Goal: Task Accomplishment & Management: Use online tool/utility

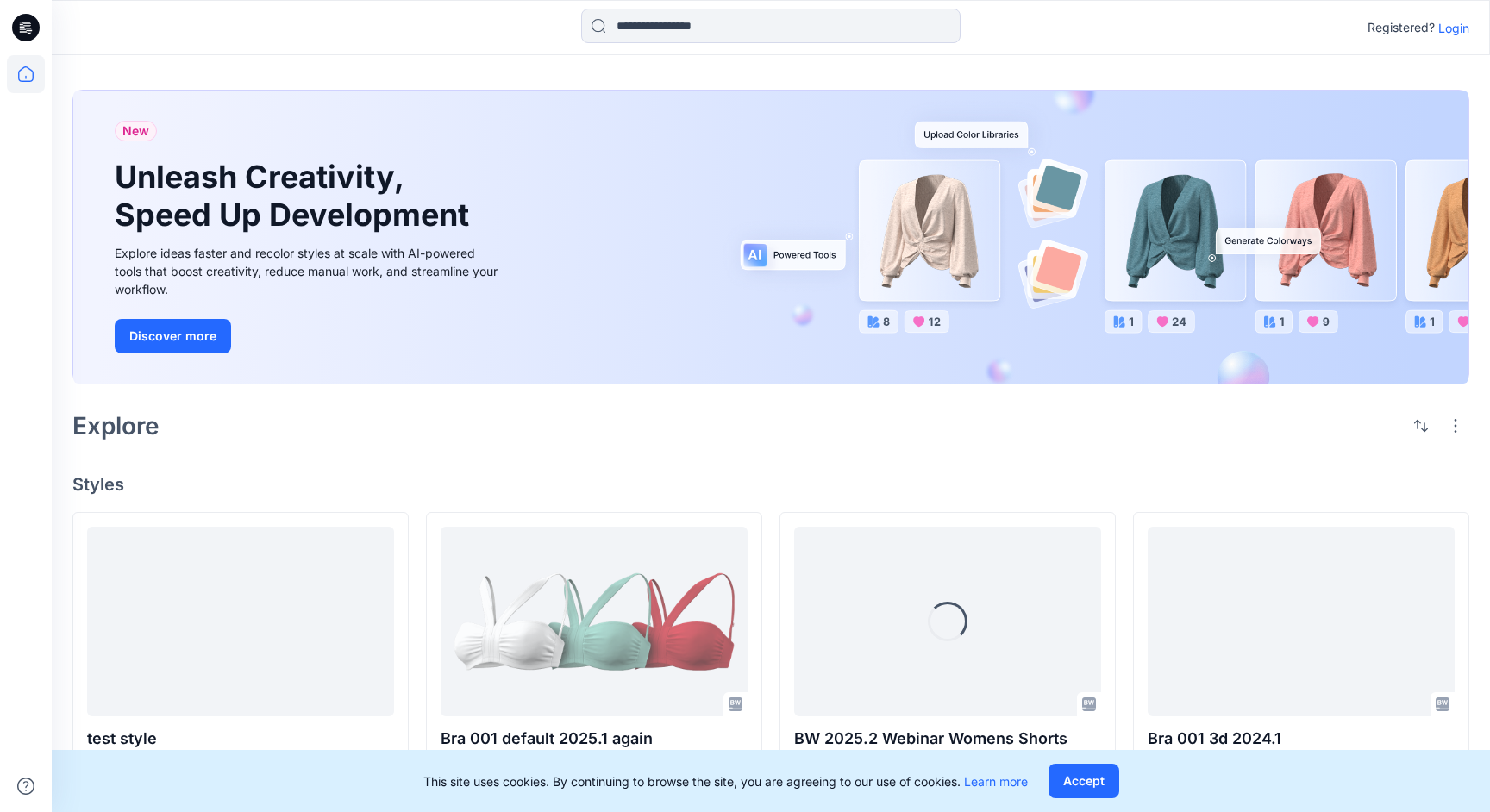
click at [1448, 33] on p "Login" at bounding box center [1454, 28] width 31 height 18
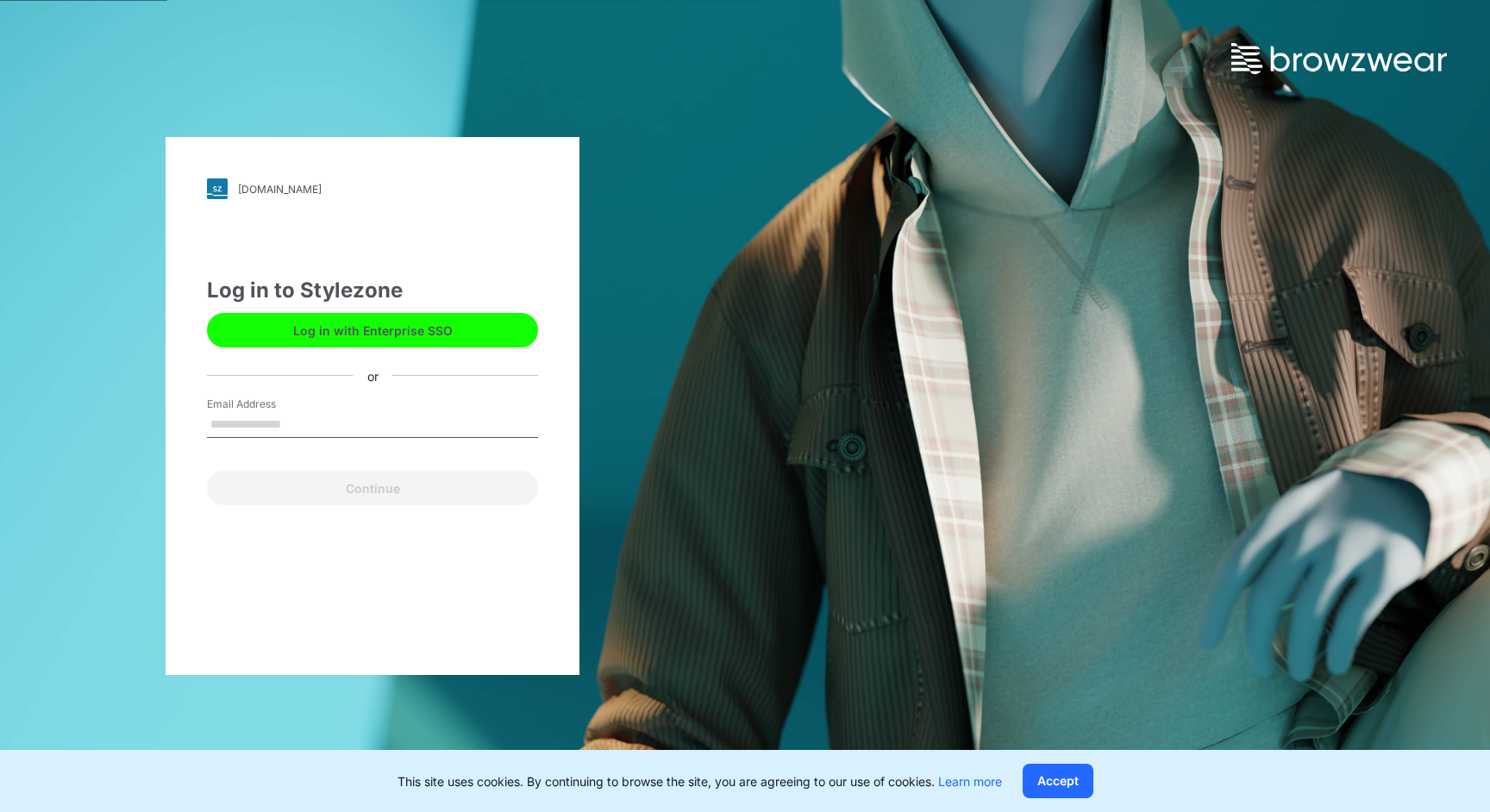
type input "**********"
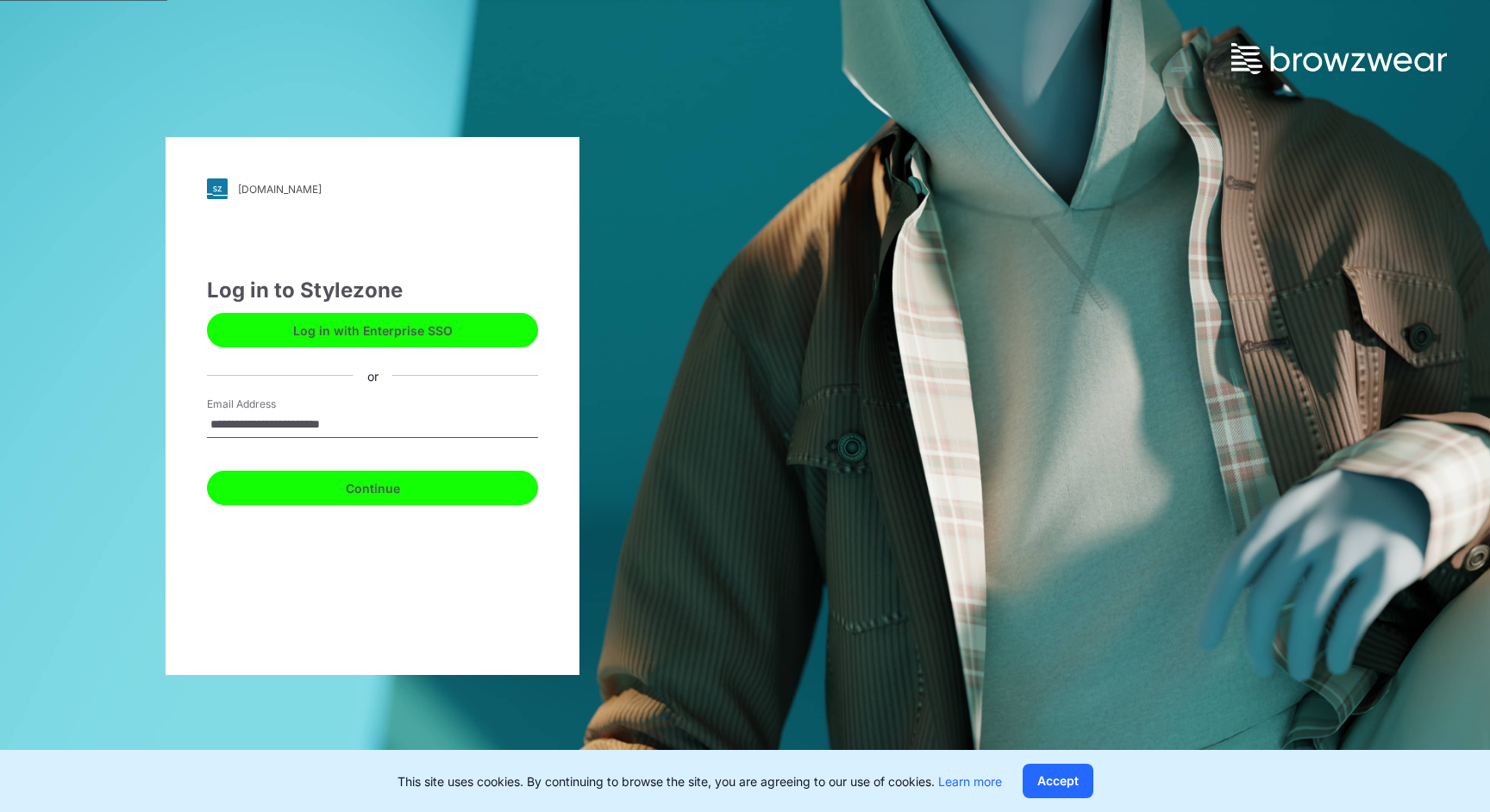
click at [407, 483] on button "Continue" at bounding box center [372, 488] width 331 height 35
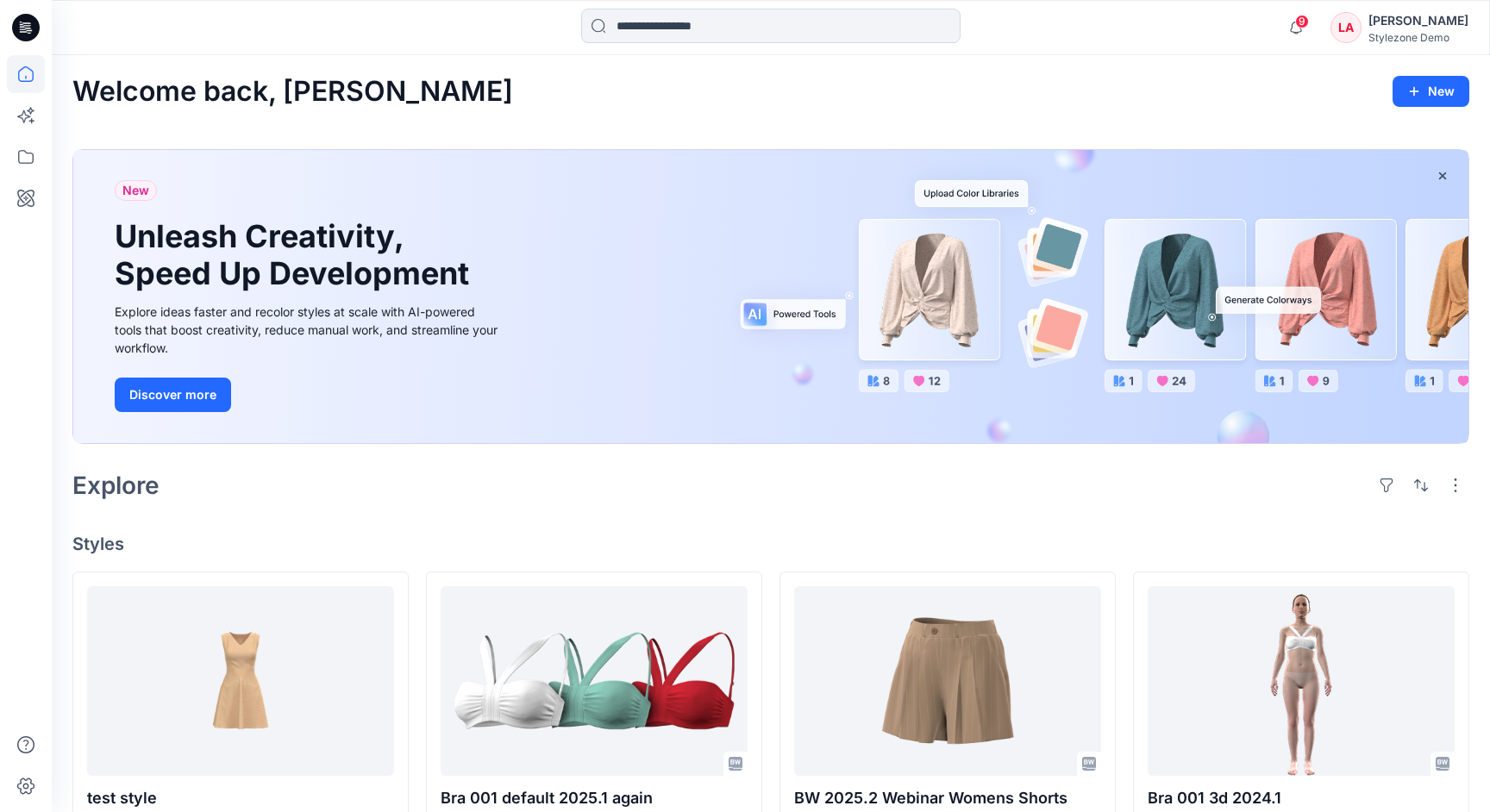
click at [1404, 22] on div "[PERSON_NAME]" at bounding box center [1419, 21] width 100 height 21
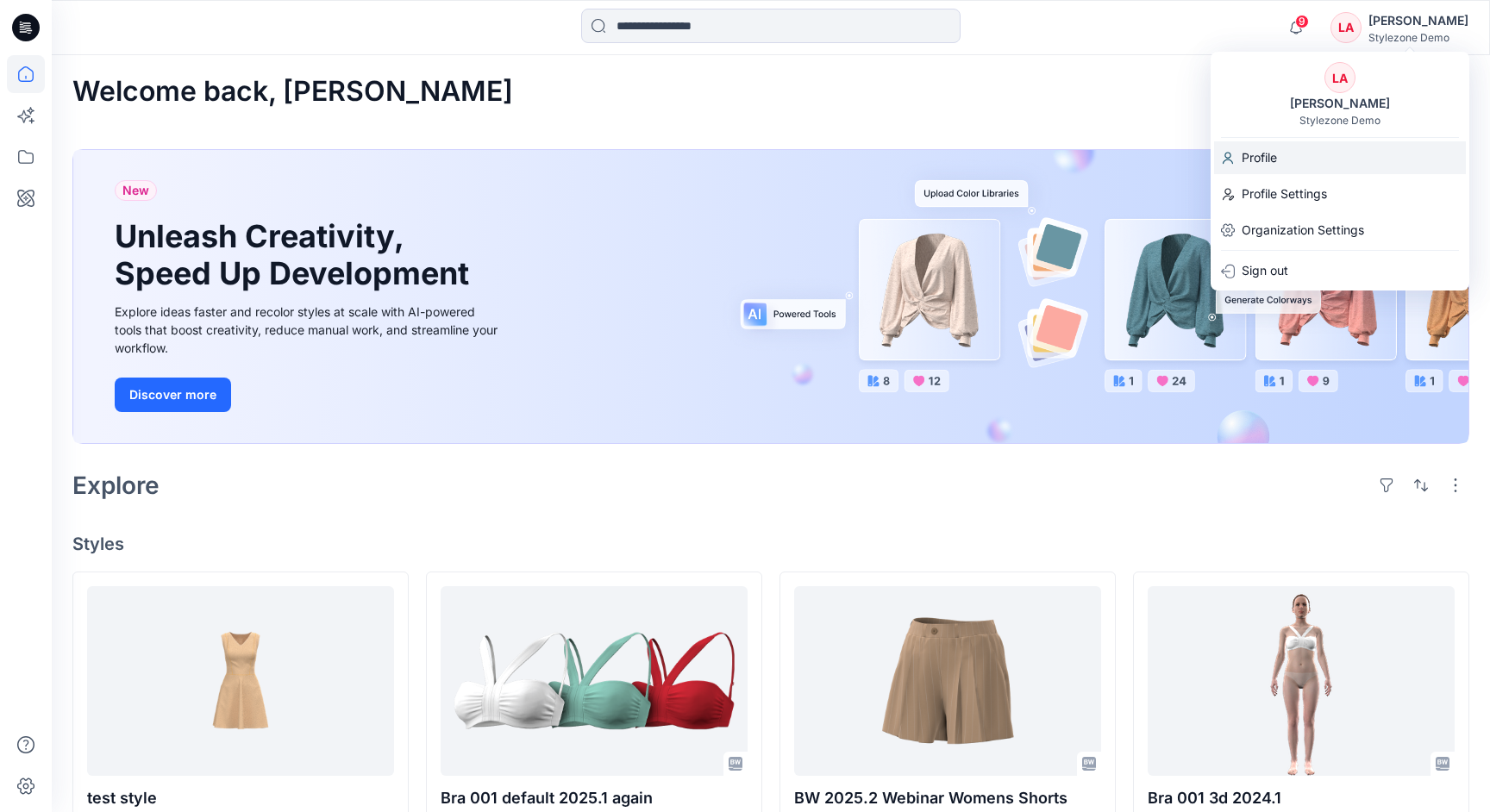
click at [1293, 155] on div "Profile" at bounding box center [1339, 158] width 252 height 33
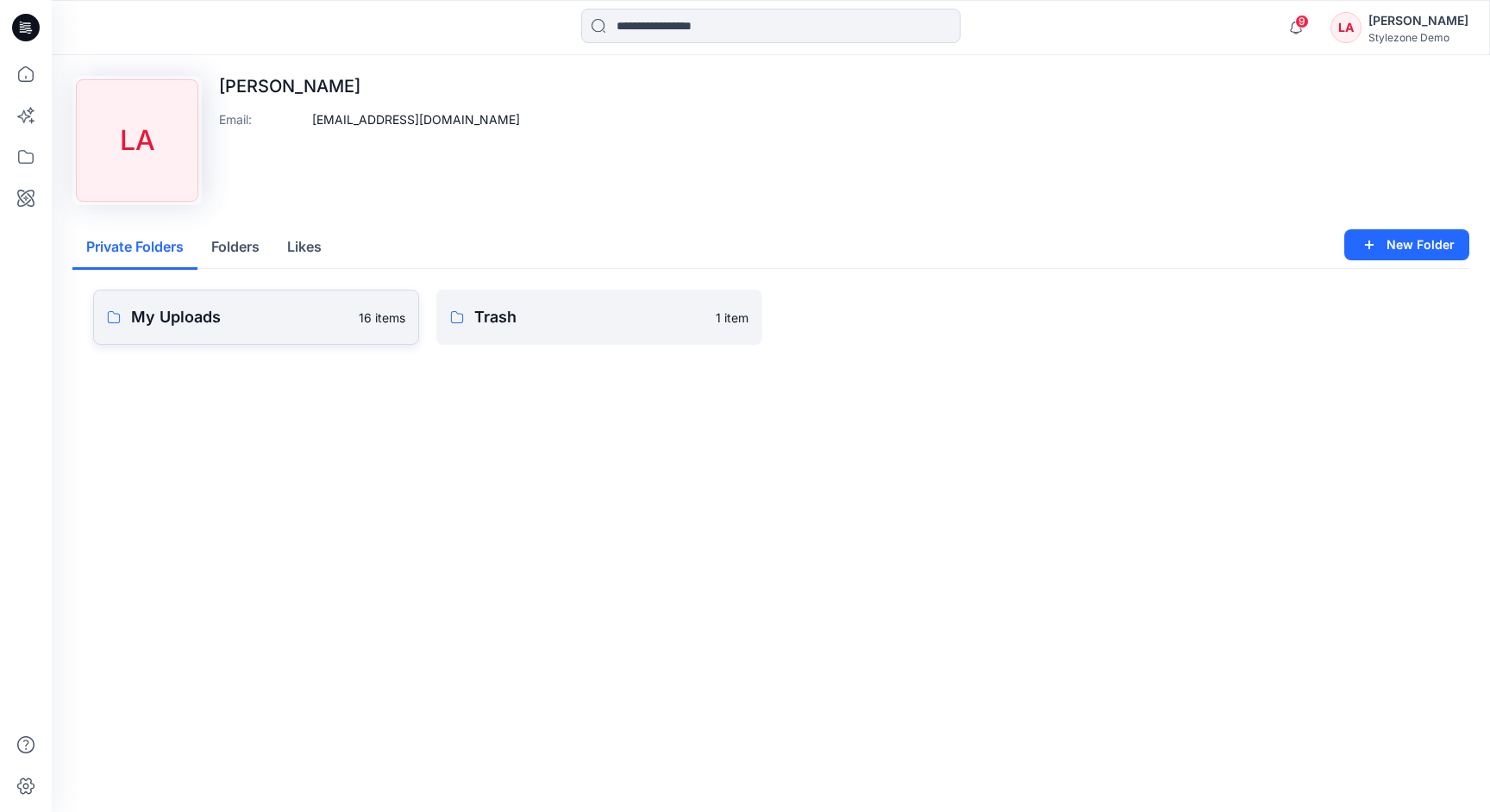
click at [185, 313] on p "My Uploads" at bounding box center [239, 318] width 217 height 24
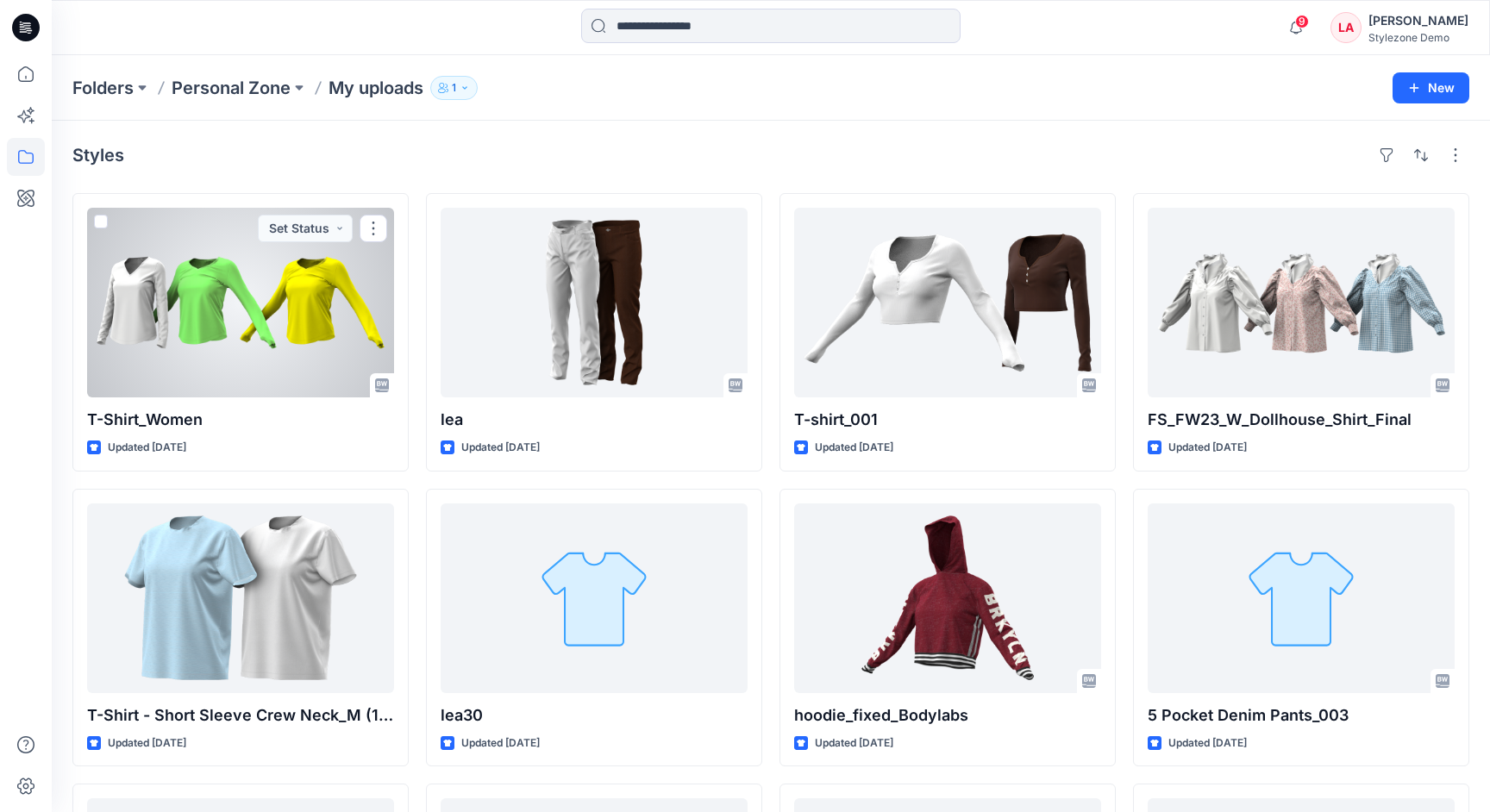
click at [185, 313] on div at bounding box center [241, 302] width 307 height 190
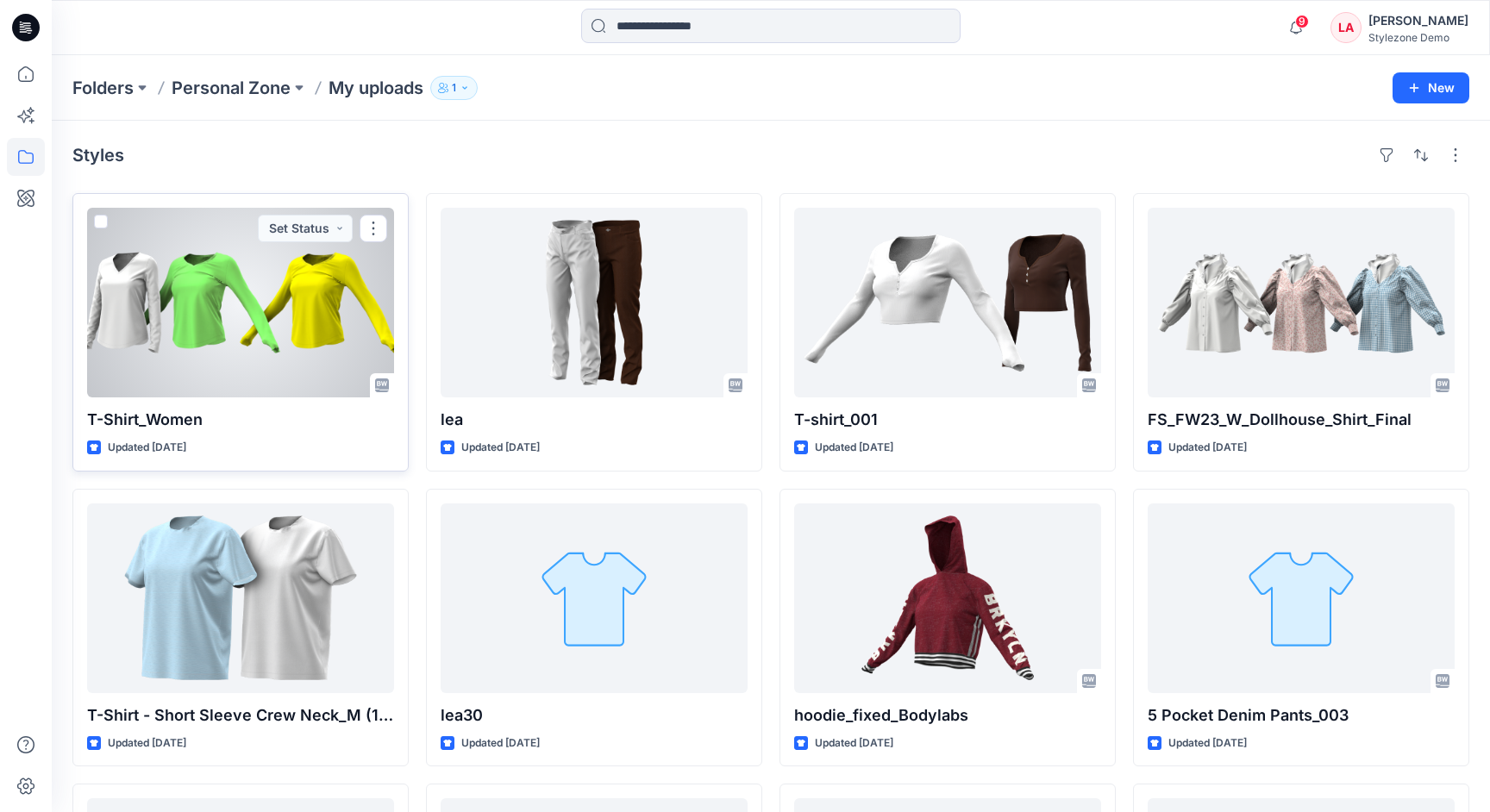
click at [102, 216] on span at bounding box center [101, 222] width 14 height 14
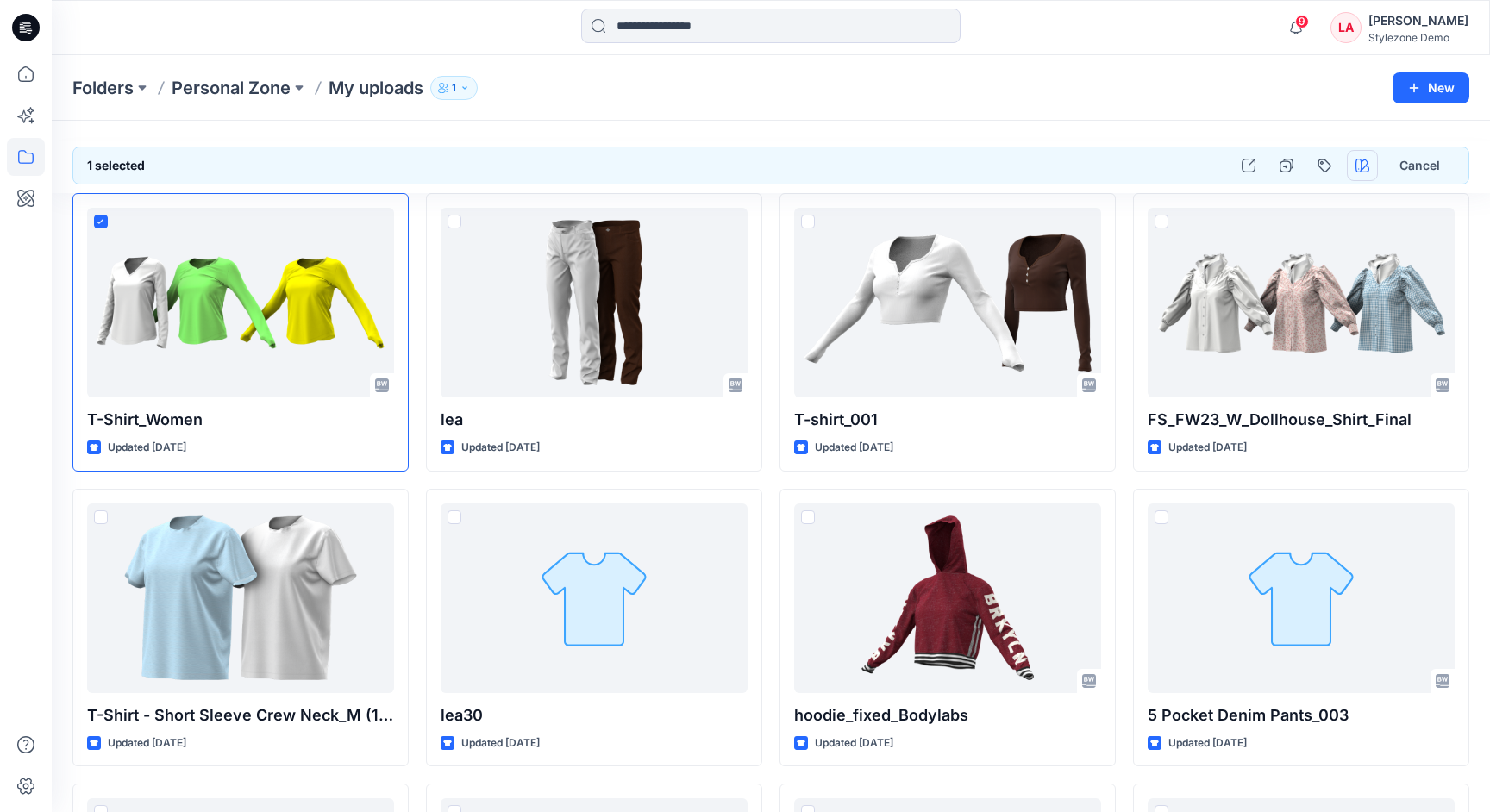
click at [1368, 172] on button "button" at bounding box center [1363, 165] width 31 height 31
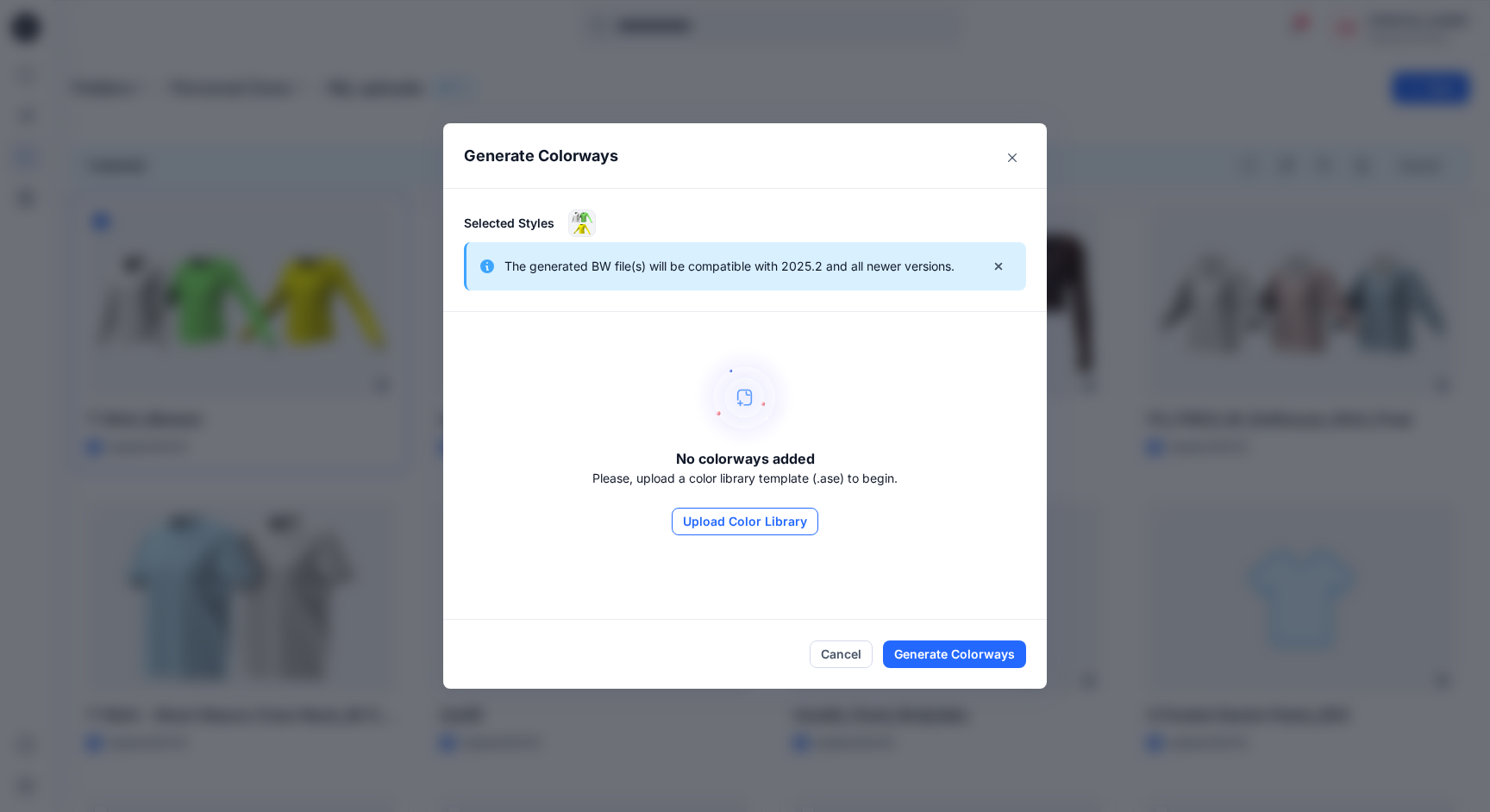
click at [751, 519] on button "Upload Color Library" at bounding box center [745, 522] width 146 height 28
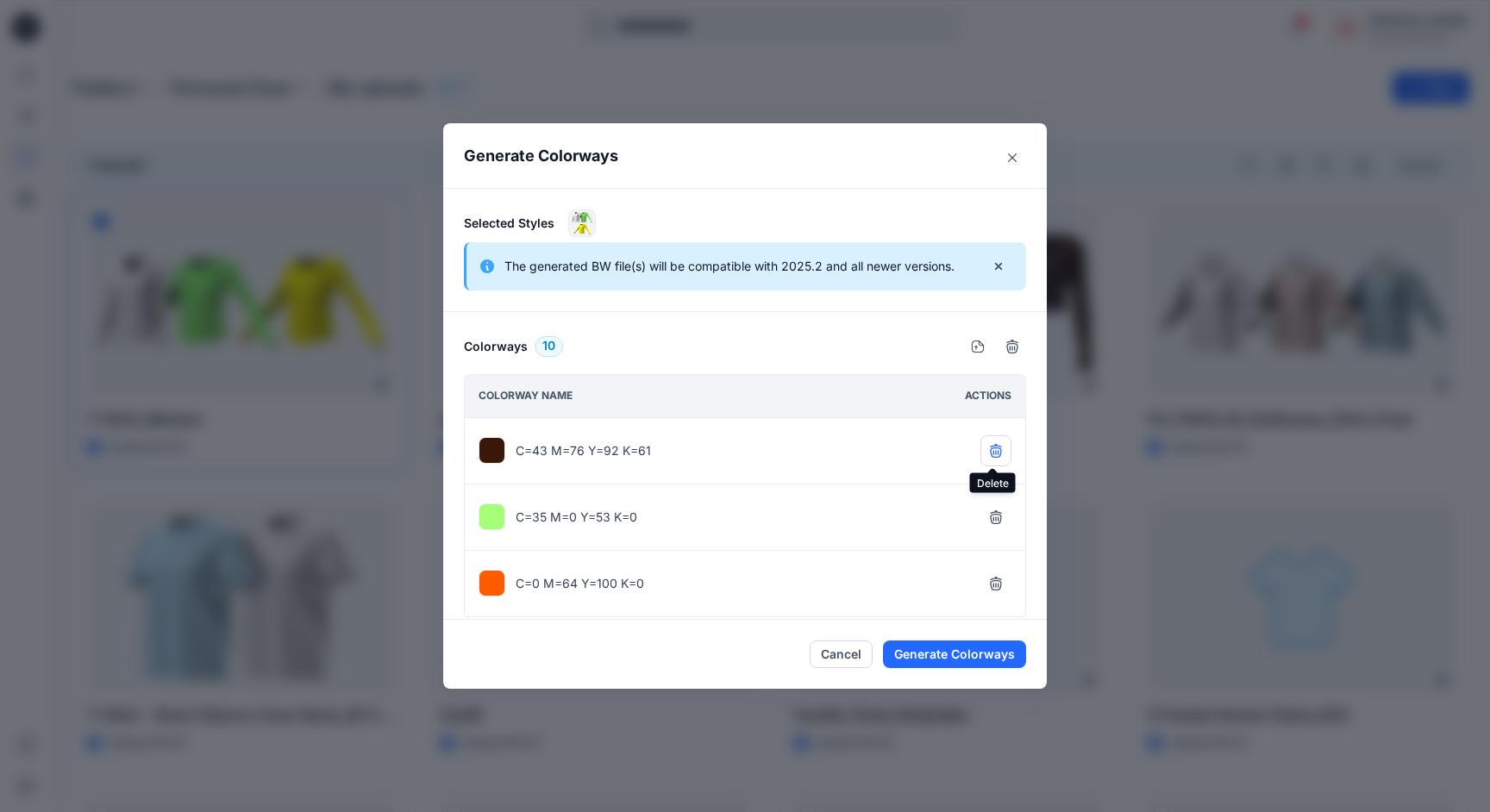
click at [991, 450] on icon "button" at bounding box center [995, 449] width 11 height 11
click at [991, 458] on button "button" at bounding box center [996, 451] width 31 height 31
click at [990, 515] on icon "button" at bounding box center [995, 519] width 11 height 10
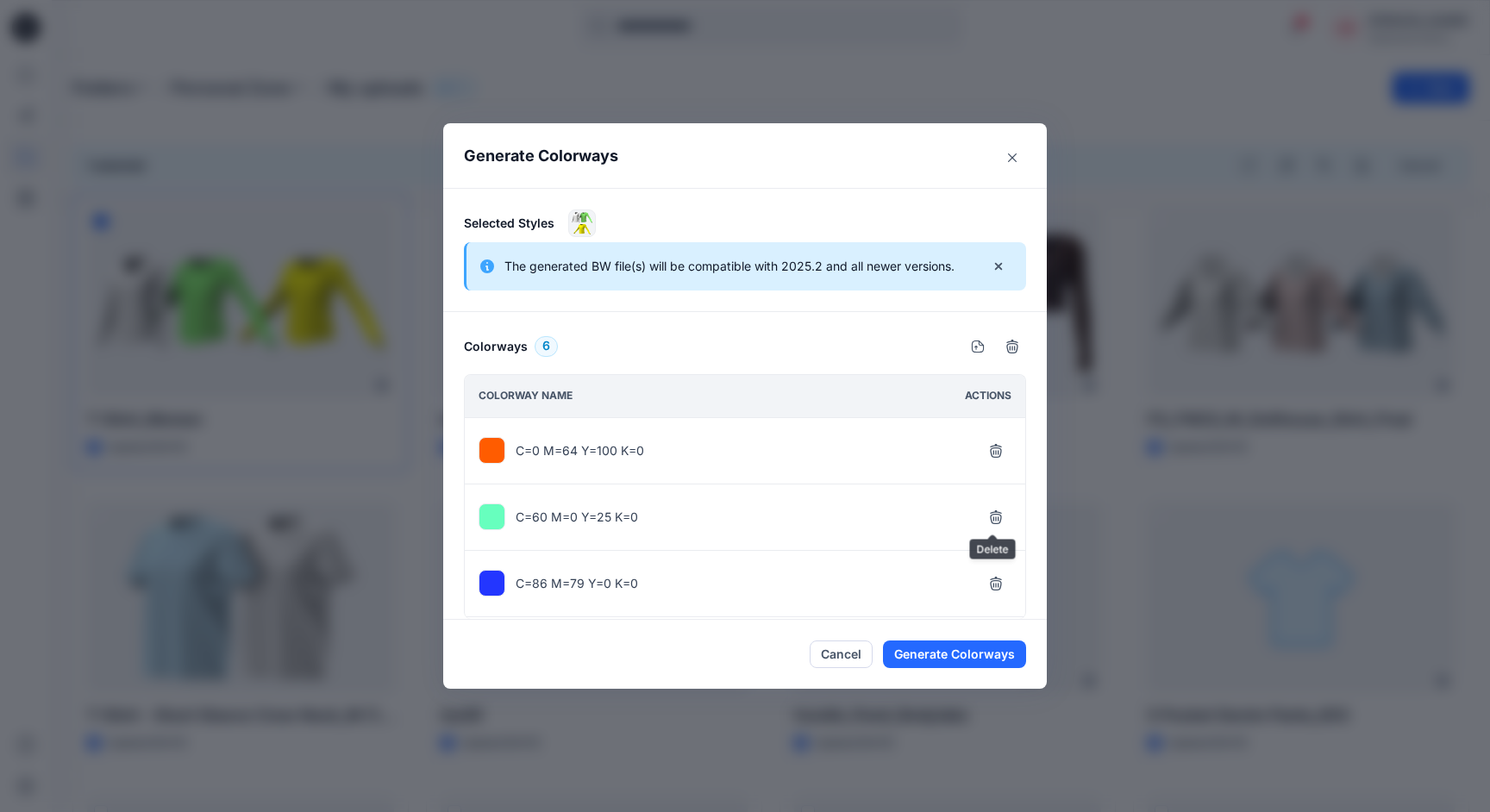
click at [990, 580] on icon "button" at bounding box center [995, 585] width 11 height 10
click at [990, 515] on icon "button" at bounding box center [995, 519] width 11 height 10
click at [990, 515] on icon "button" at bounding box center [996, 518] width 14 height 14
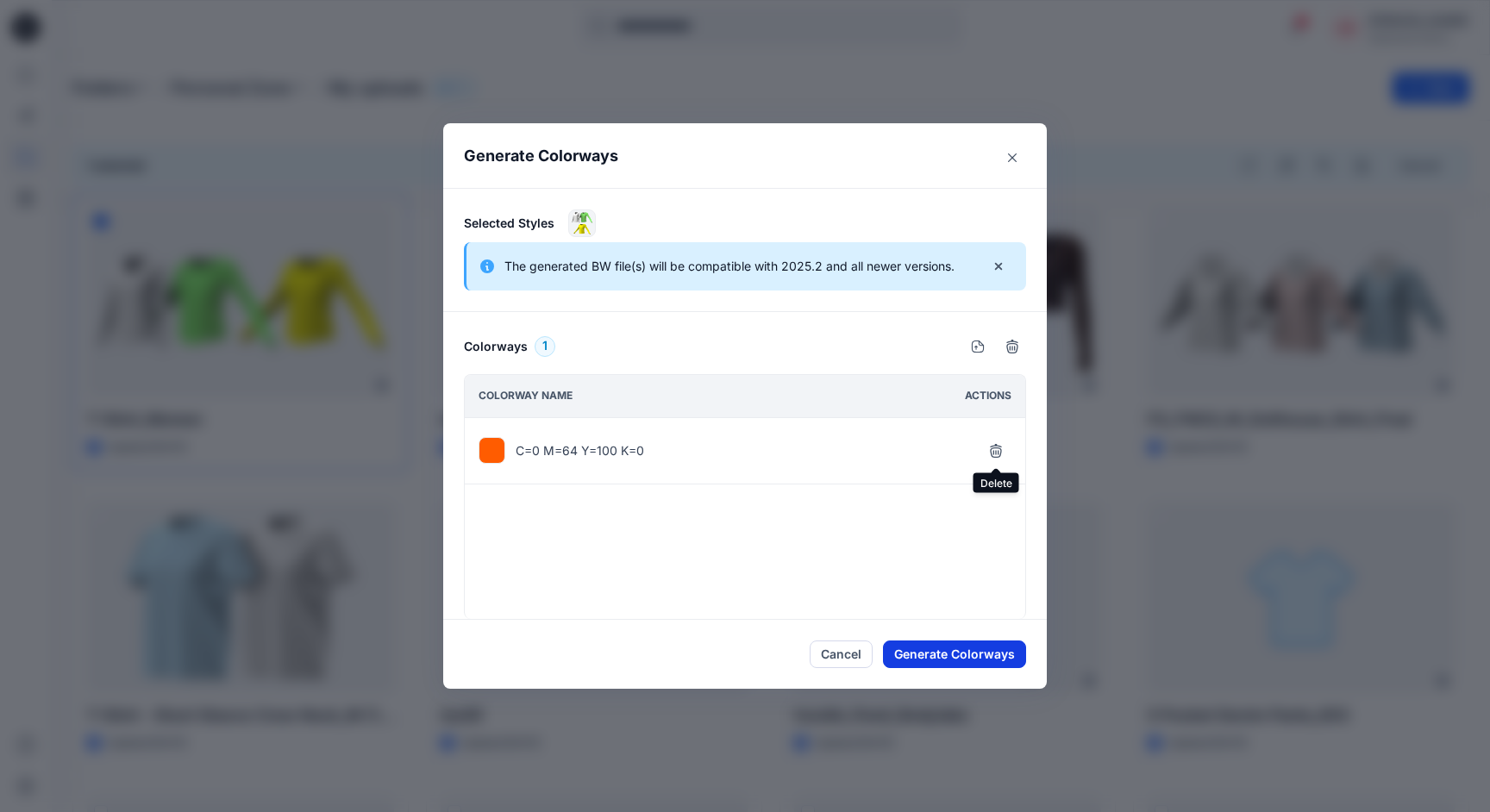
click at [945, 655] on button "Generate Colorways" at bounding box center [954, 654] width 143 height 28
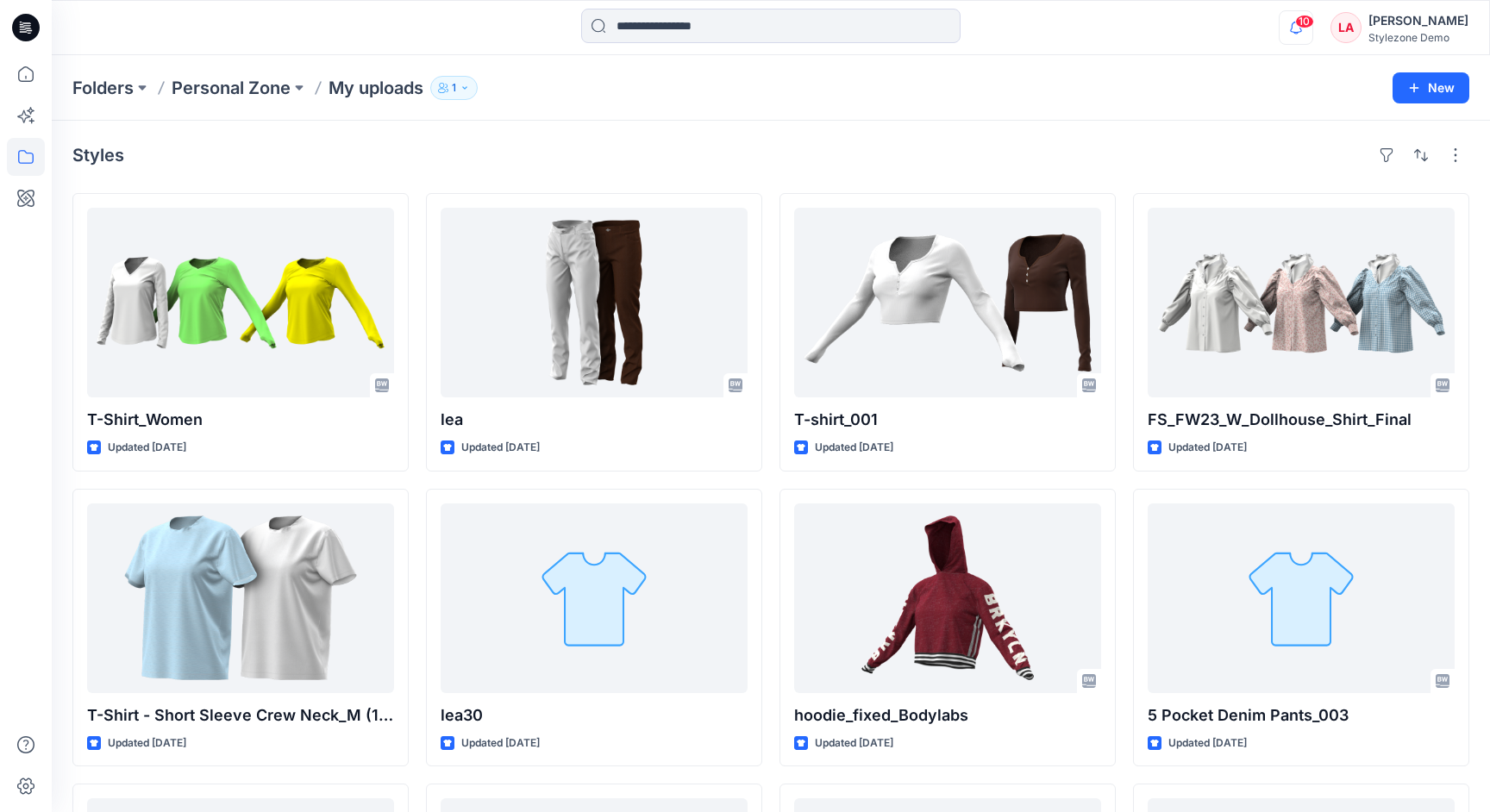
click at [1313, 29] on icon "button" at bounding box center [1296, 28] width 33 height 35
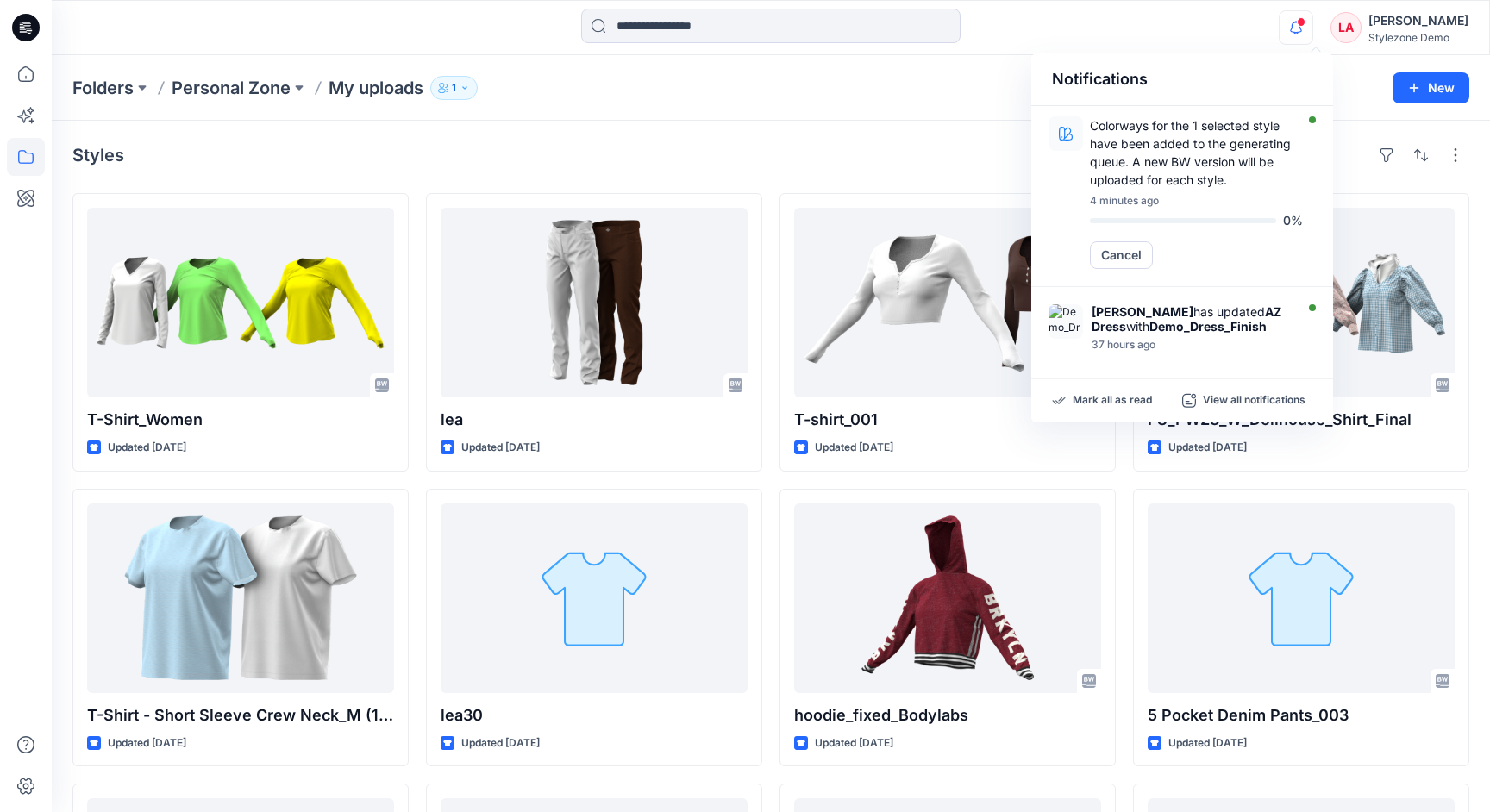
click at [831, 118] on div "Folders Personal Zone My uploads 1 New" at bounding box center [771, 88] width 1438 height 66
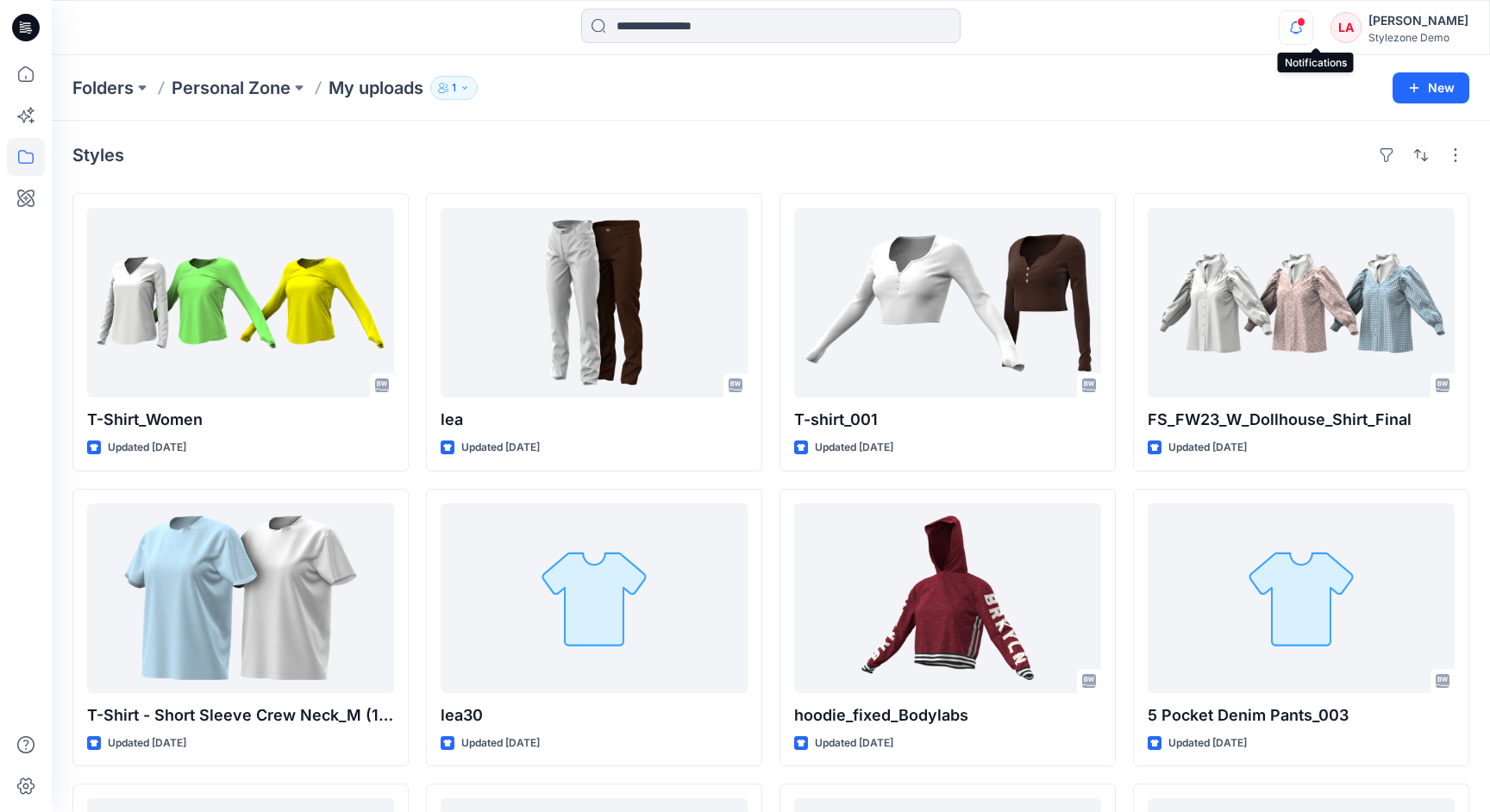
click at [1313, 29] on icon "button" at bounding box center [1296, 28] width 33 height 35
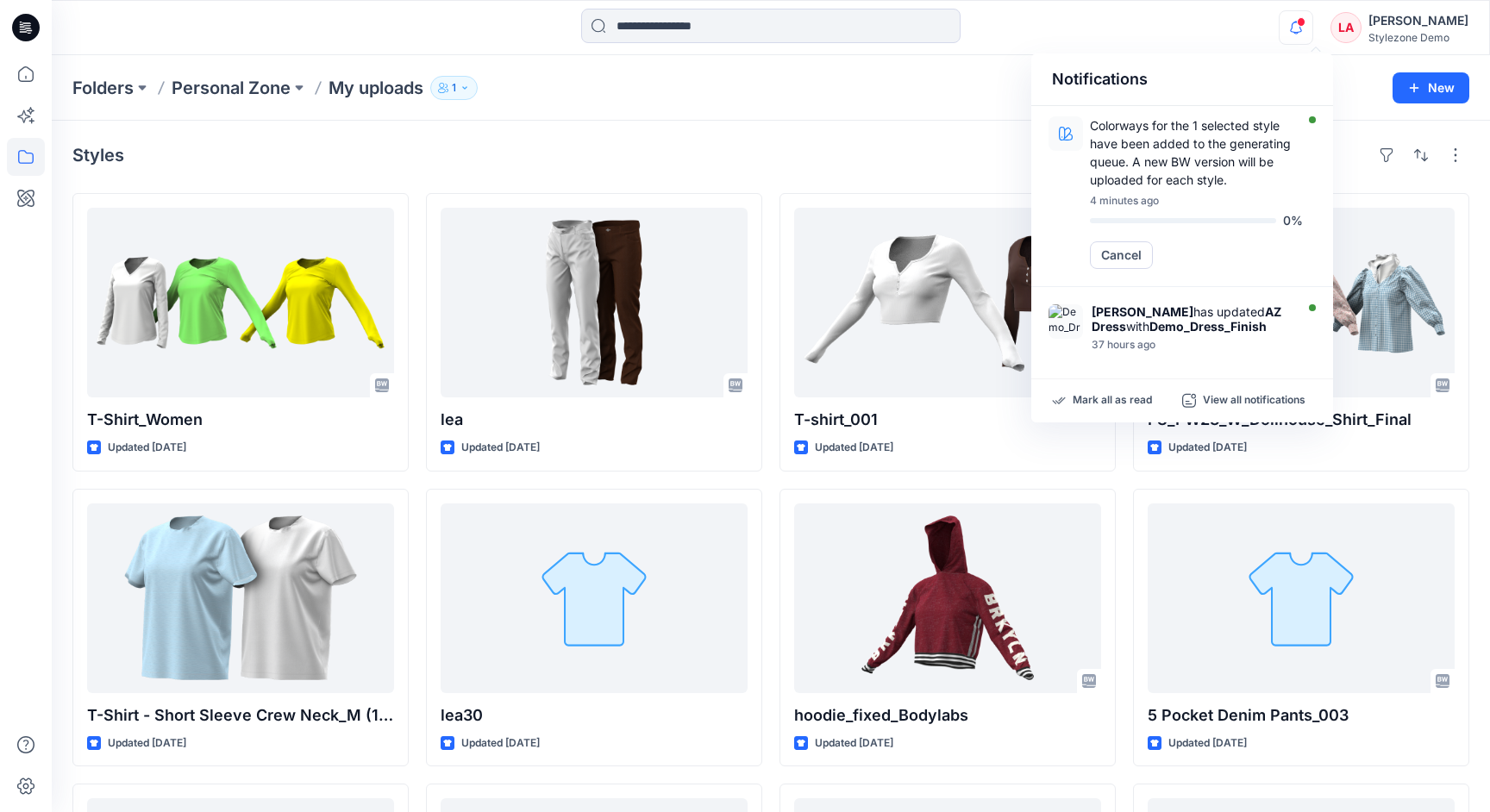
click at [856, 110] on div "Folders Personal Zone My uploads 1 New" at bounding box center [771, 88] width 1438 height 66
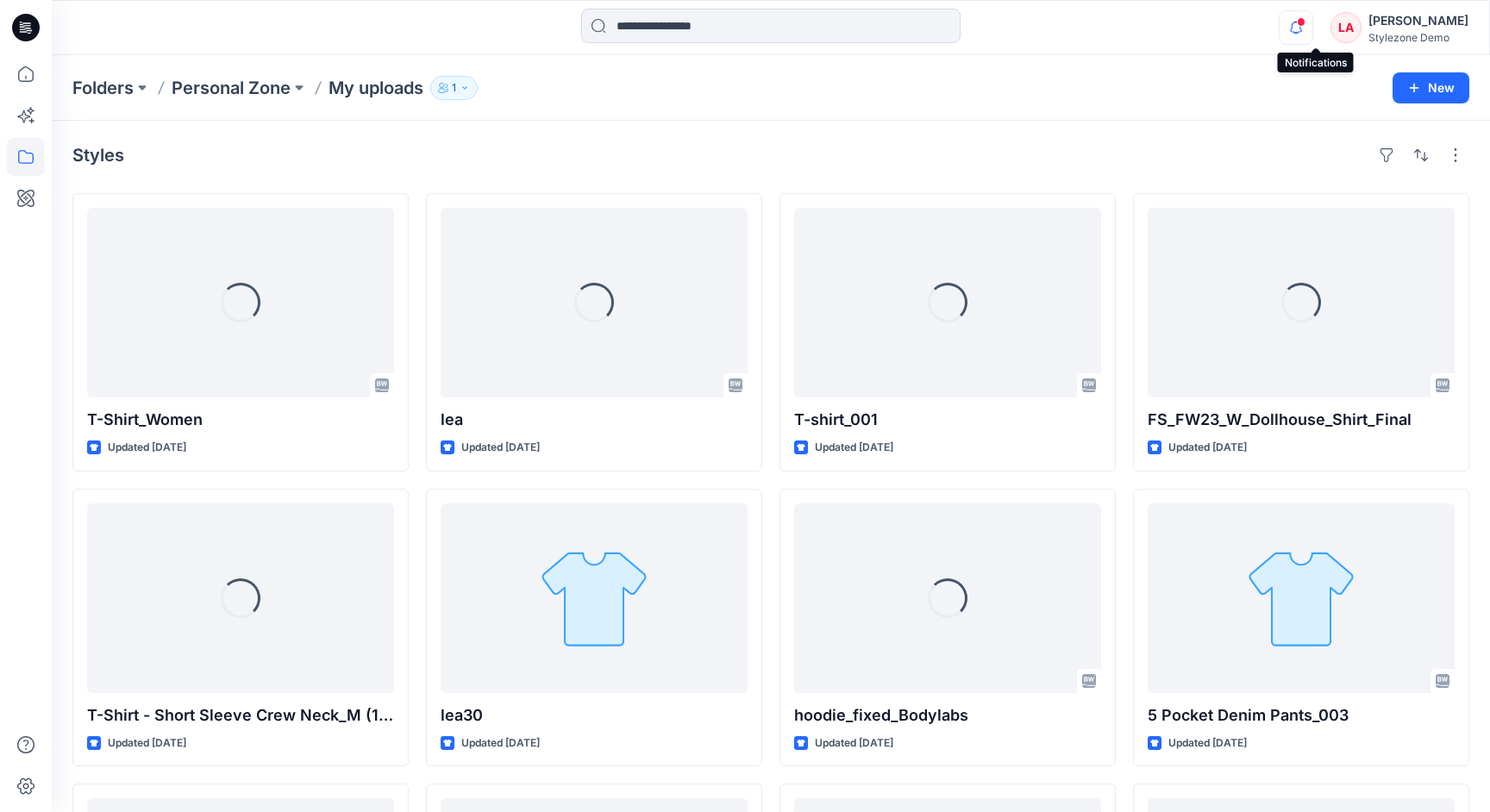
click at [1313, 30] on icon "button" at bounding box center [1296, 28] width 33 height 35
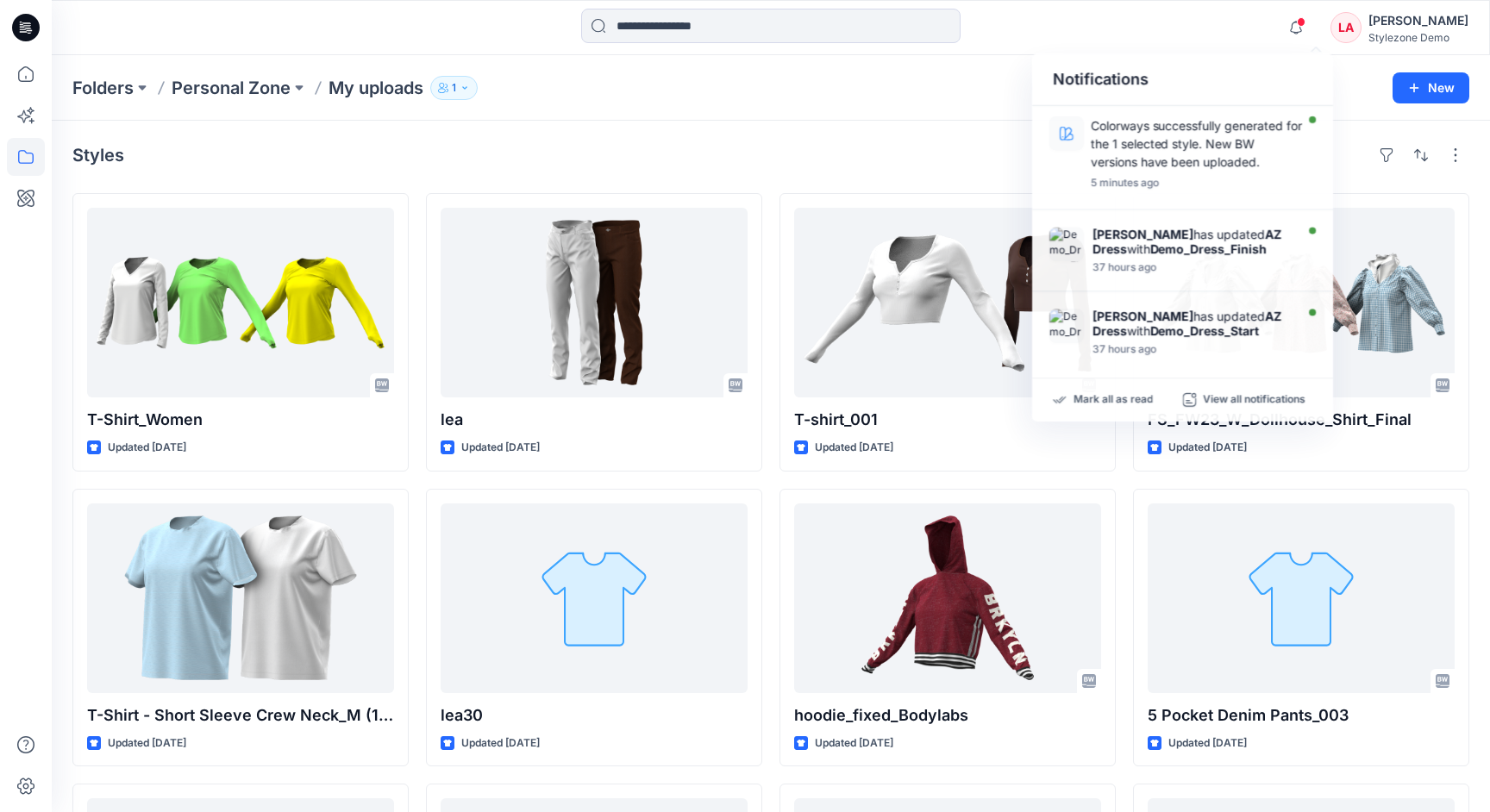
click at [705, 143] on div "Styles" at bounding box center [771, 155] width 1396 height 28
